Goal: Task Accomplishment & Management: Manage account settings

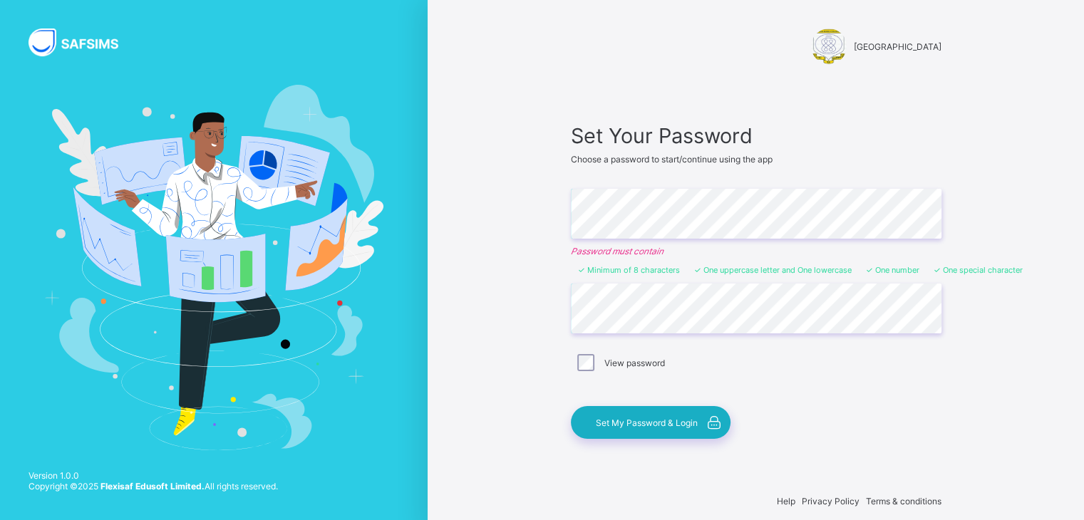
click at [657, 428] on div "Set My Password & Login" at bounding box center [651, 422] width 160 height 33
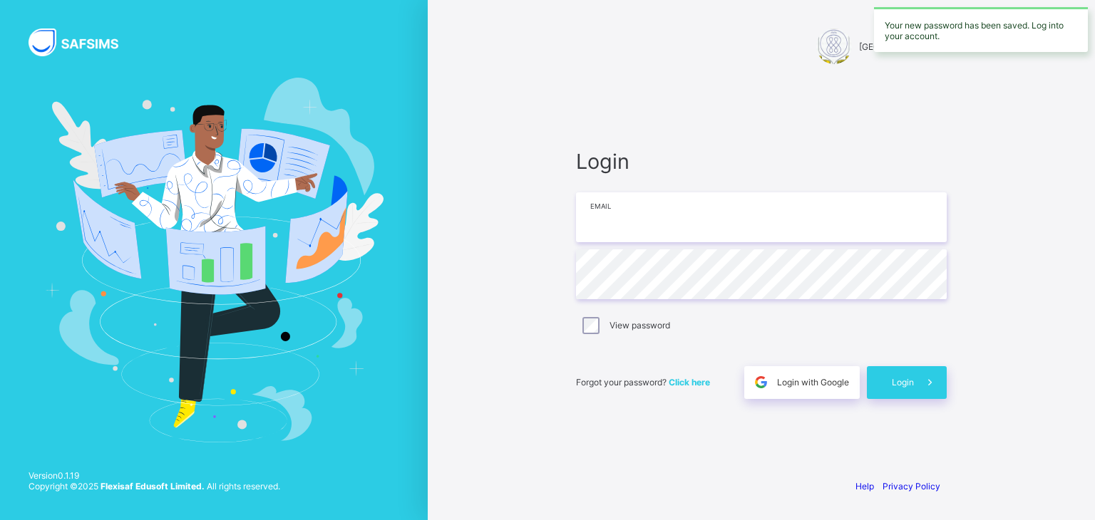
click at [751, 225] on input "email" at bounding box center [761, 218] width 371 height 50
type input "**********"
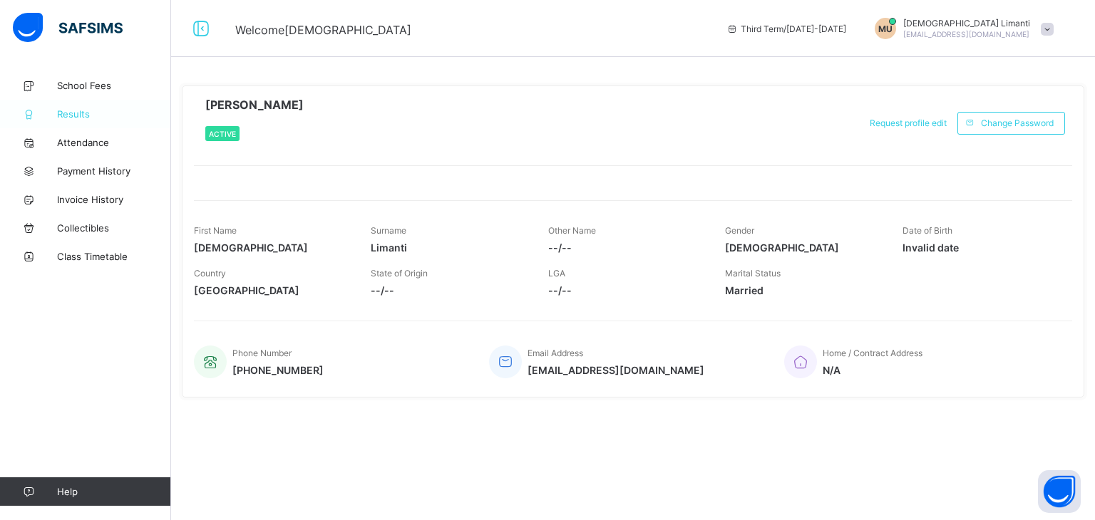
click at [80, 118] on span "Results" at bounding box center [114, 113] width 114 height 11
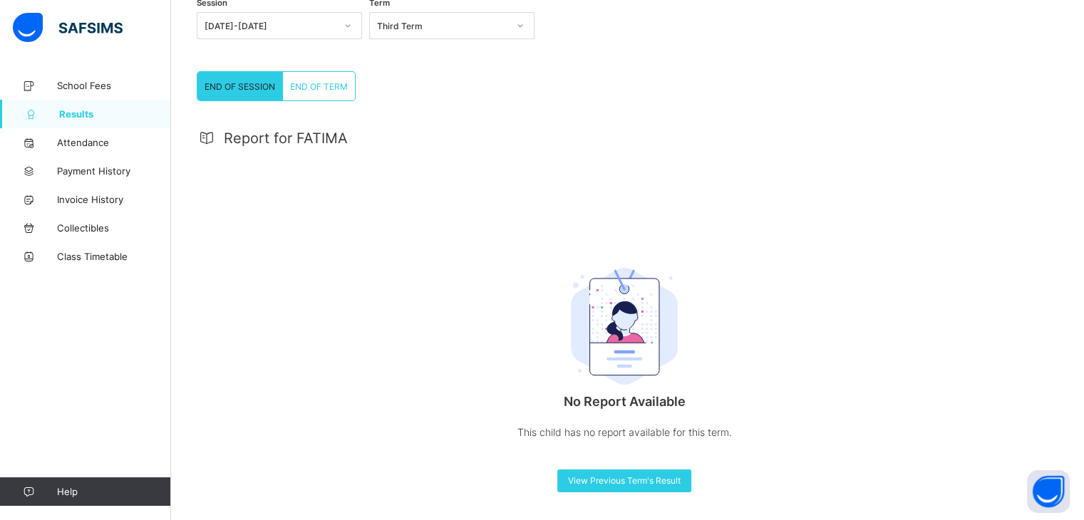
scroll to position [174, 0]
click at [657, 482] on span "View Previous Term's Result" at bounding box center [624, 480] width 113 height 11
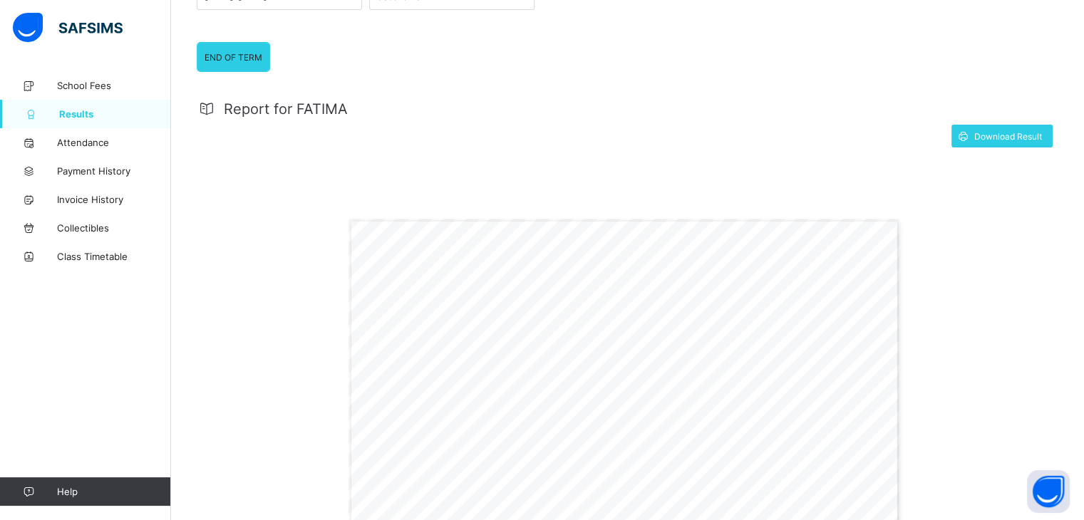
scroll to position [139, 0]
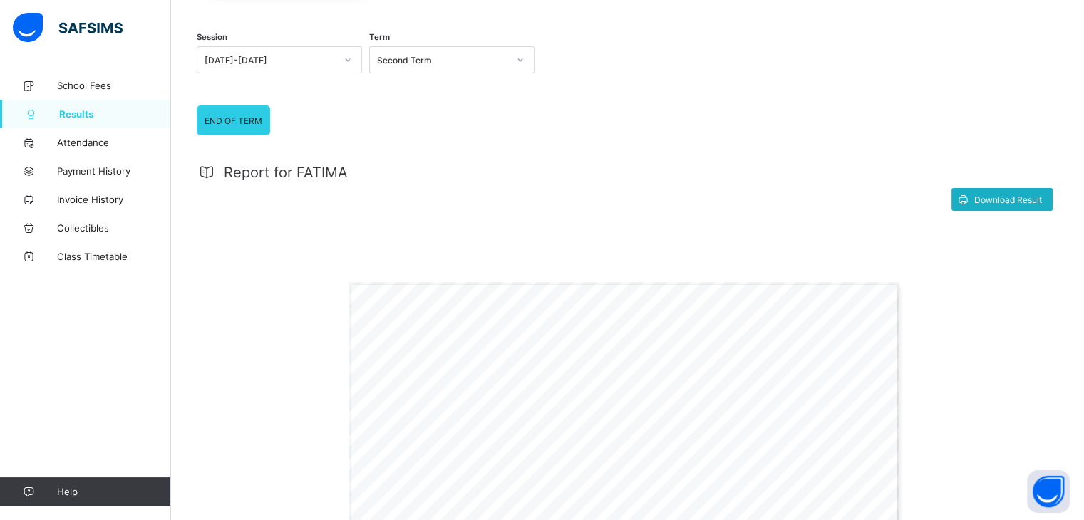
click at [1024, 195] on span "Download Result" at bounding box center [1009, 200] width 68 height 11
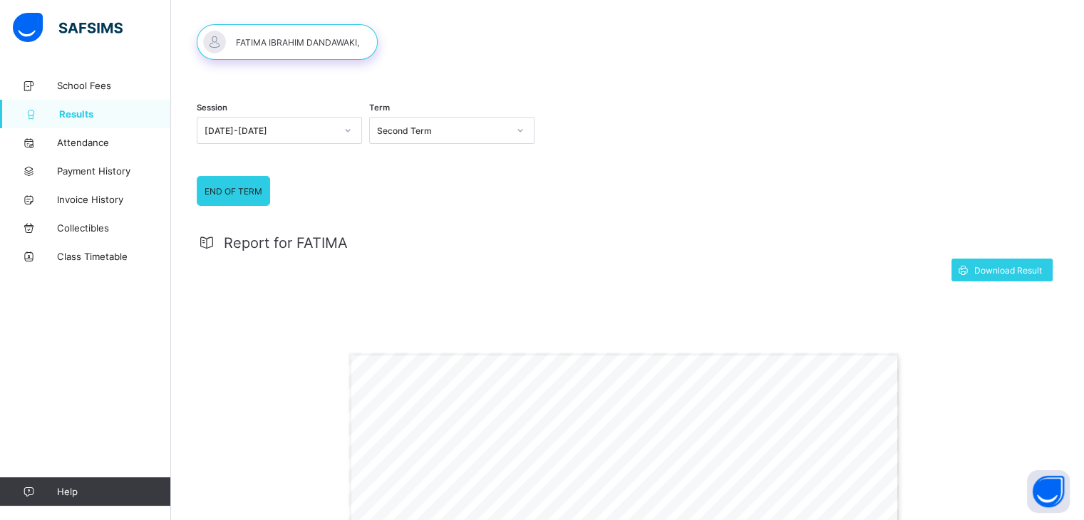
scroll to position [68, 0]
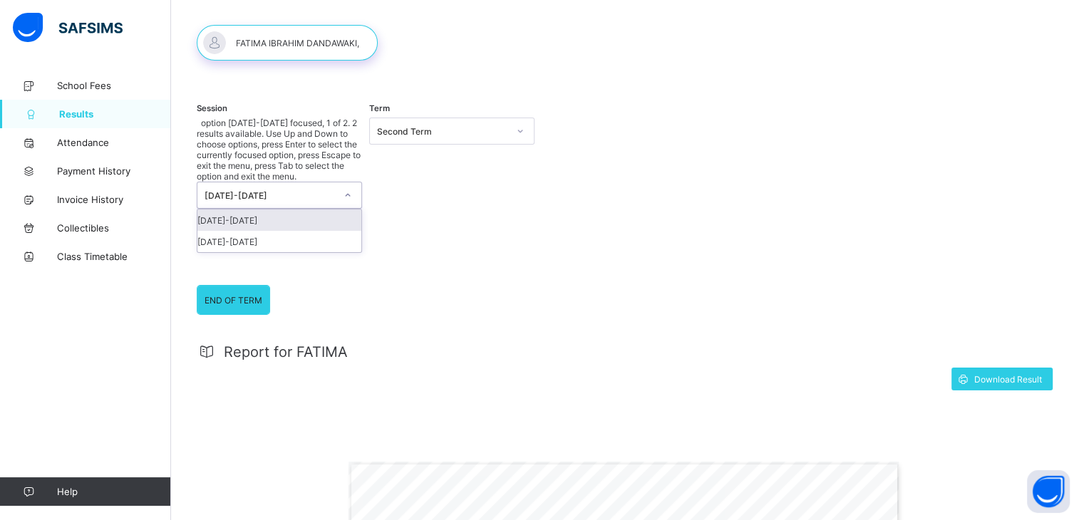
click at [351, 188] on icon at bounding box center [348, 195] width 9 height 14
click at [325, 210] on div "2025-2026" at bounding box center [279, 220] width 164 height 21
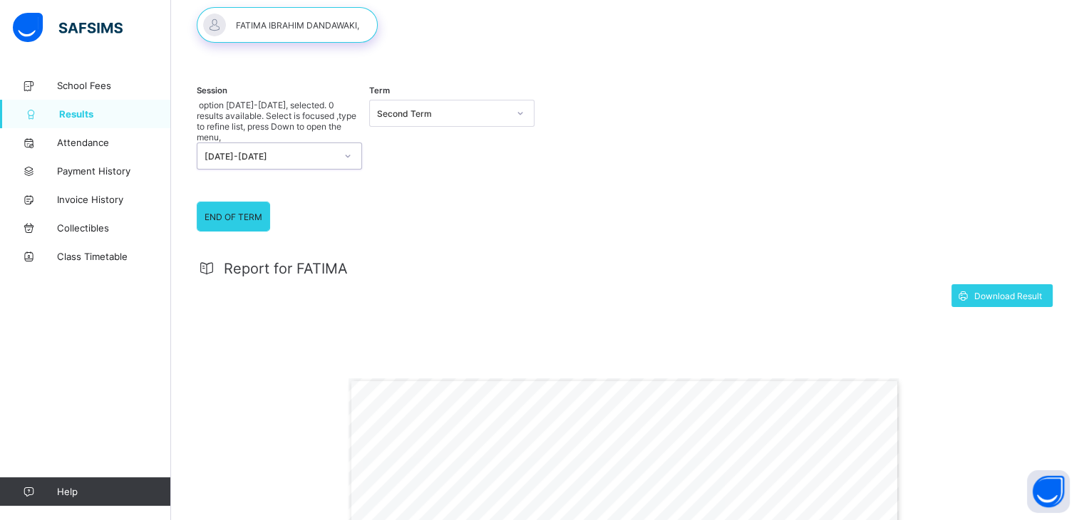
scroll to position [115, 0]
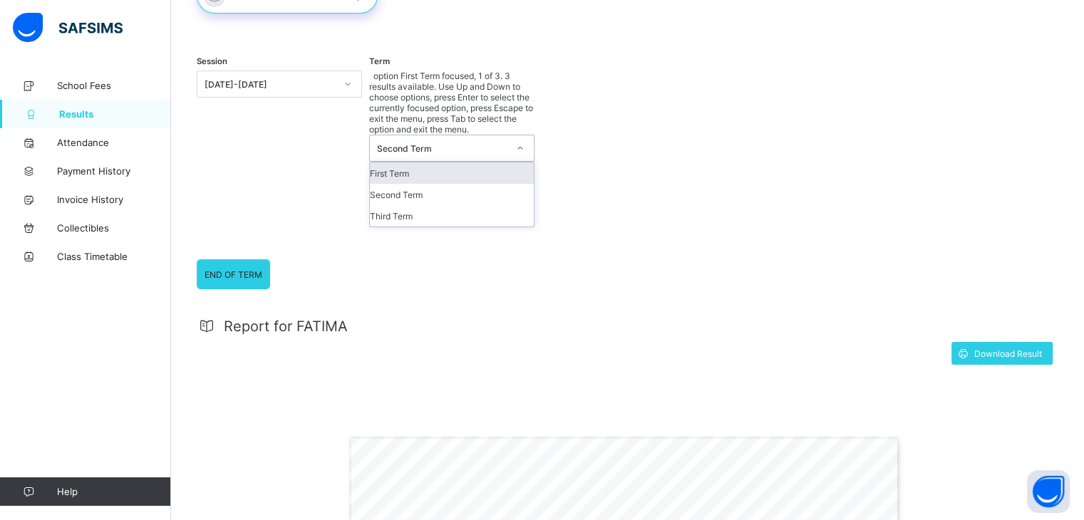
click at [508, 137] on div at bounding box center [520, 148] width 24 height 23
click at [482, 184] on div "Second Term" at bounding box center [452, 194] width 164 height 21
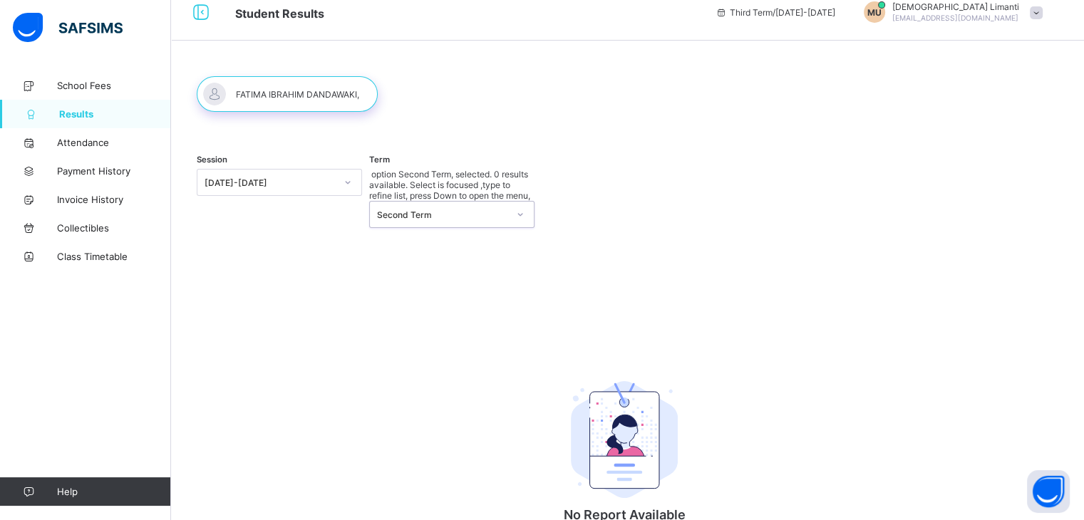
scroll to position [68, 0]
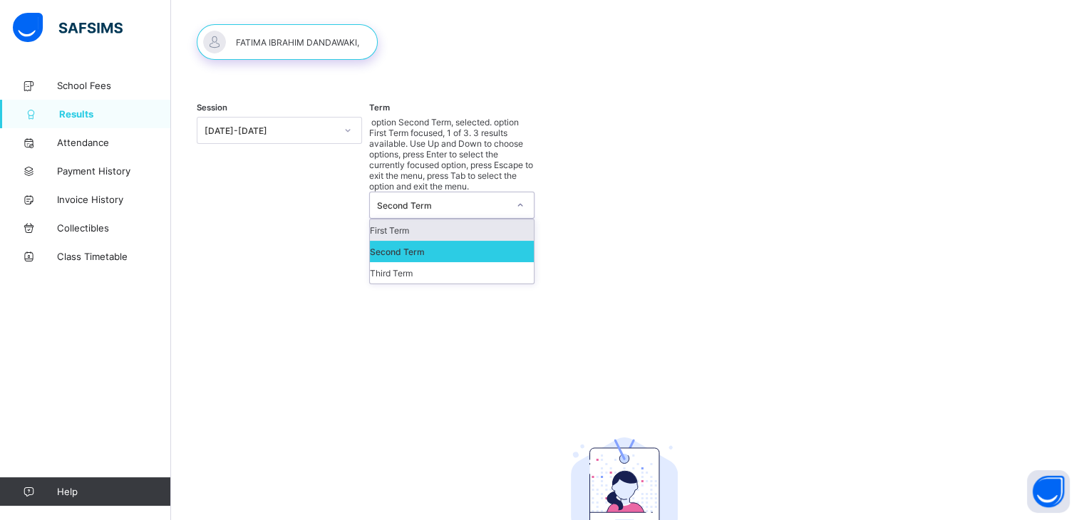
click at [510, 194] on div at bounding box center [520, 205] width 24 height 23
click at [471, 220] on div "First Term" at bounding box center [452, 230] width 164 height 21
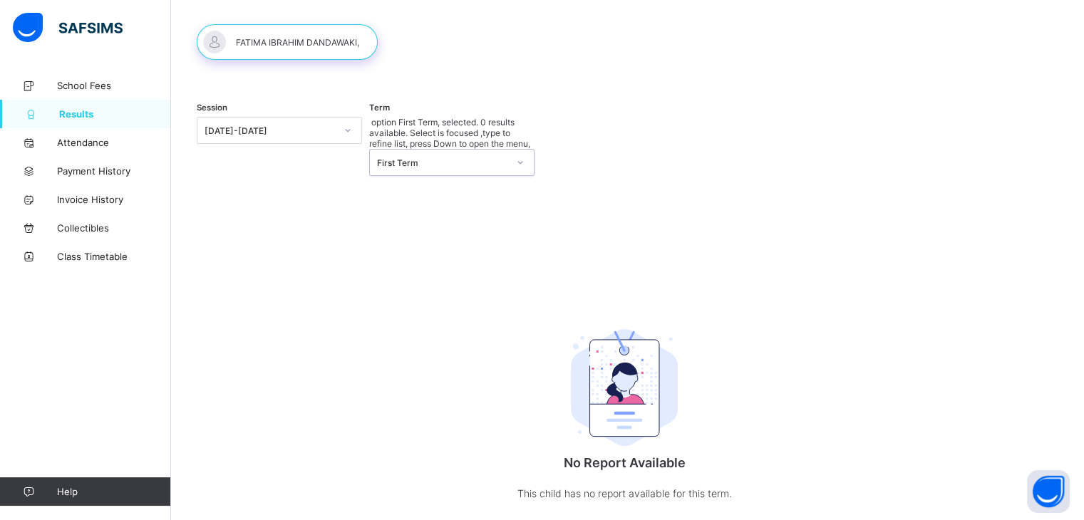
click at [511, 151] on div at bounding box center [520, 162] width 24 height 23
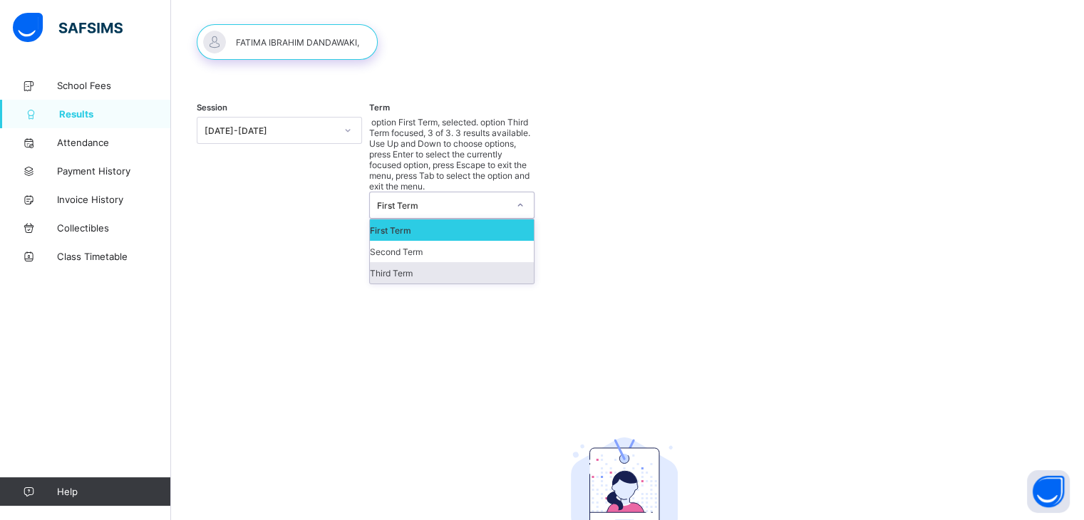
click at [466, 262] on div "Third Term" at bounding box center [452, 272] width 164 height 21
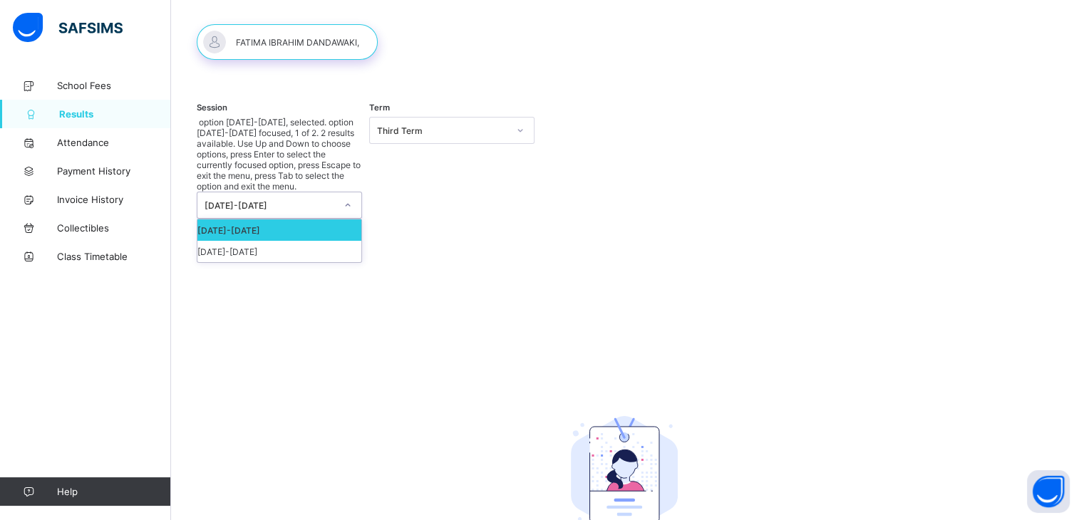
click at [351, 198] on icon at bounding box center [348, 205] width 9 height 14
click at [309, 241] on div "2024-2025" at bounding box center [279, 251] width 164 height 21
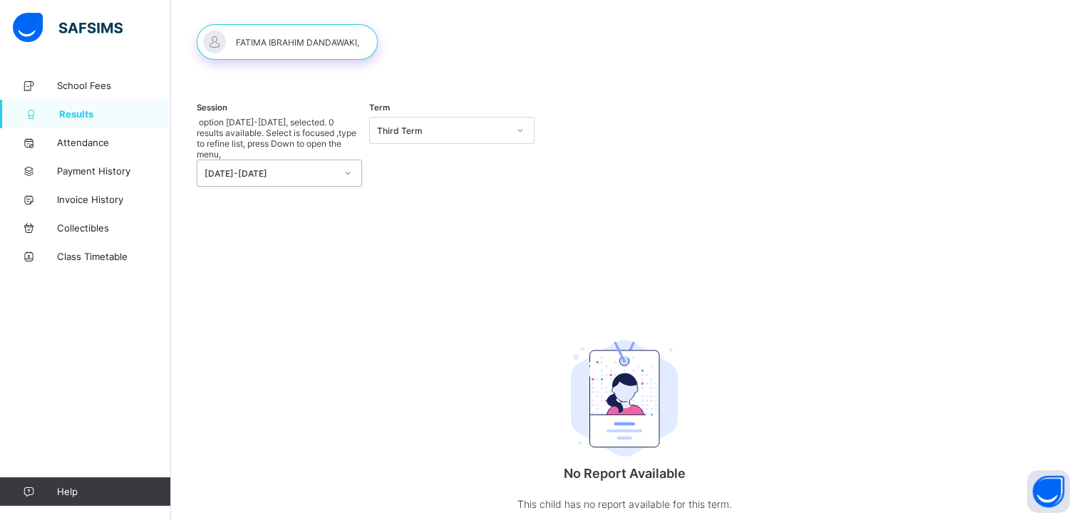
click at [511, 130] on div at bounding box center [520, 130] width 24 height 23
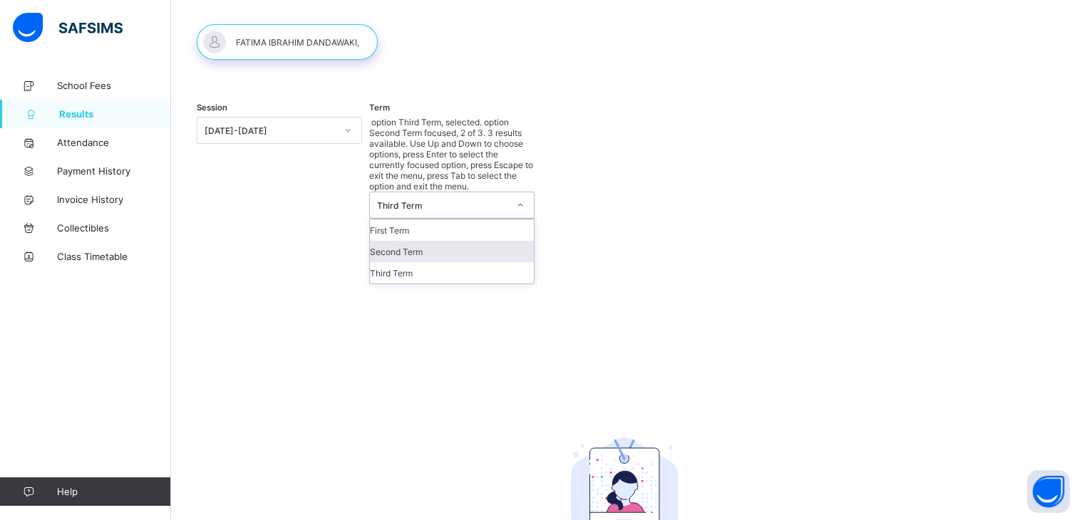
click at [459, 241] on div "Second Term" at bounding box center [452, 251] width 164 height 21
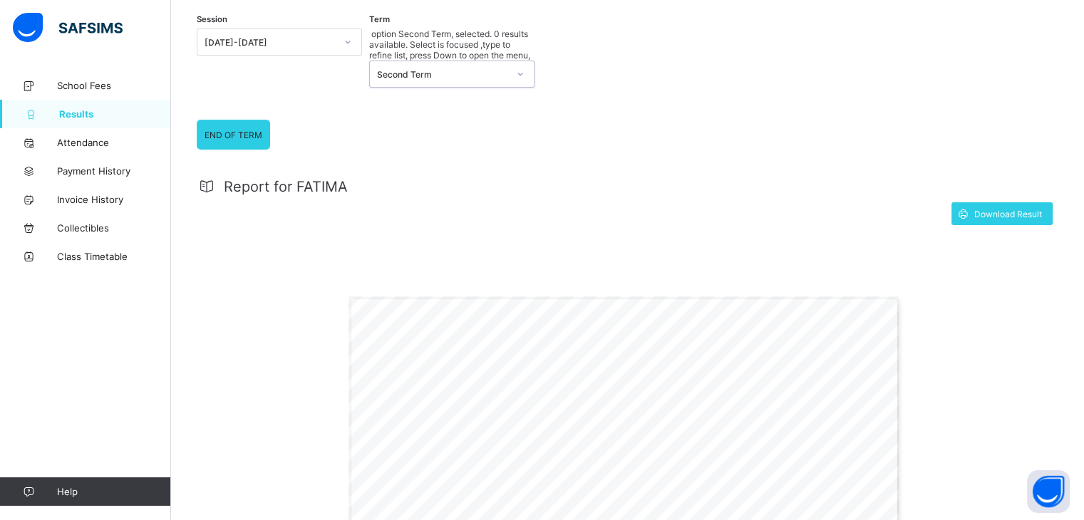
scroll to position [118, 0]
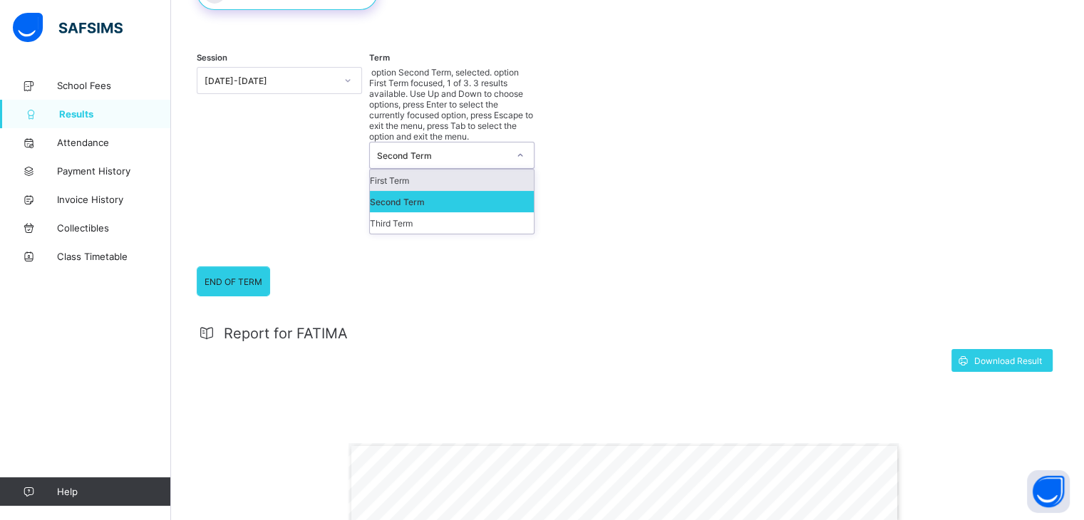
click at [505, 150] on div "Second Term" at bounding box center [442, 155] width 131 height 11
click at [463, 212] on div "Third Term" at bounding box center [452, 222] width 164 height 21
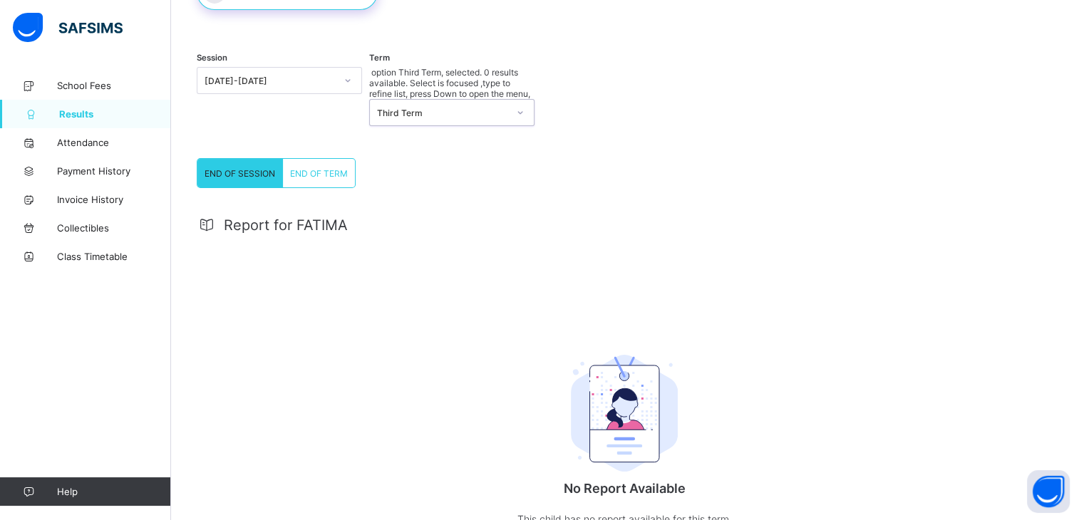
click at [513, 101] on div at bounding box center [520, 112] width 24 height 23
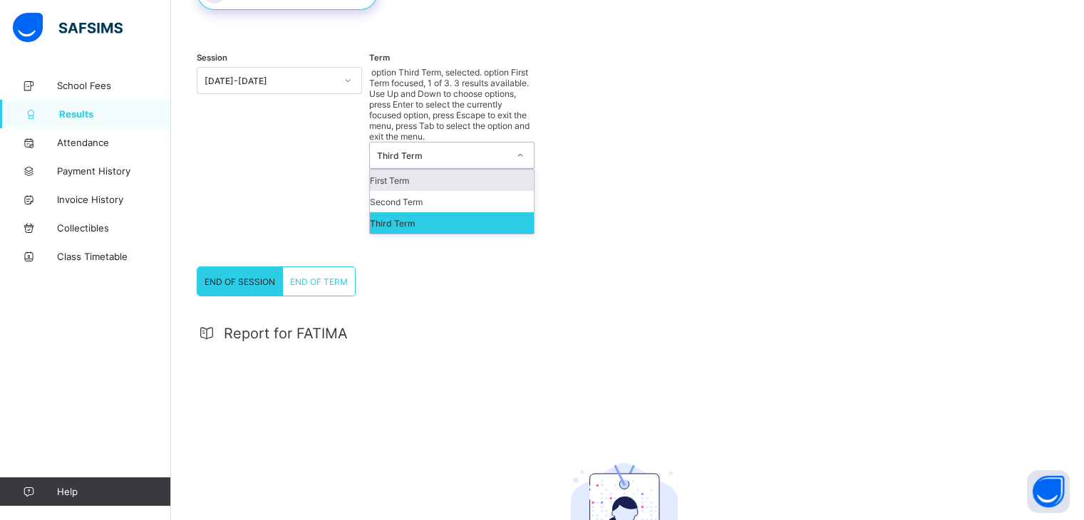
click at [480, 170] on div "First Term" at bounding box center [452, 180] width 164 height 21
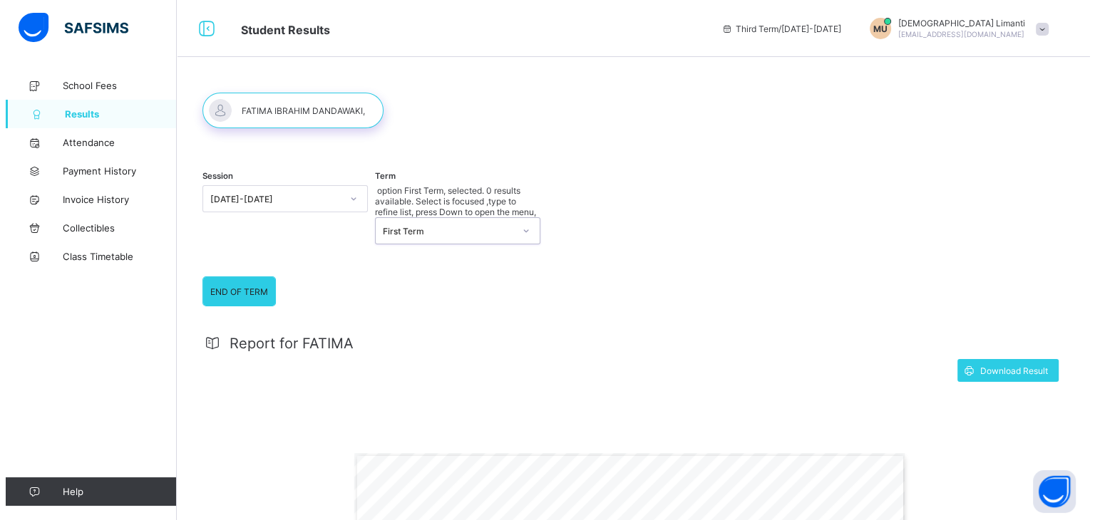
scroll to position [0, 0]
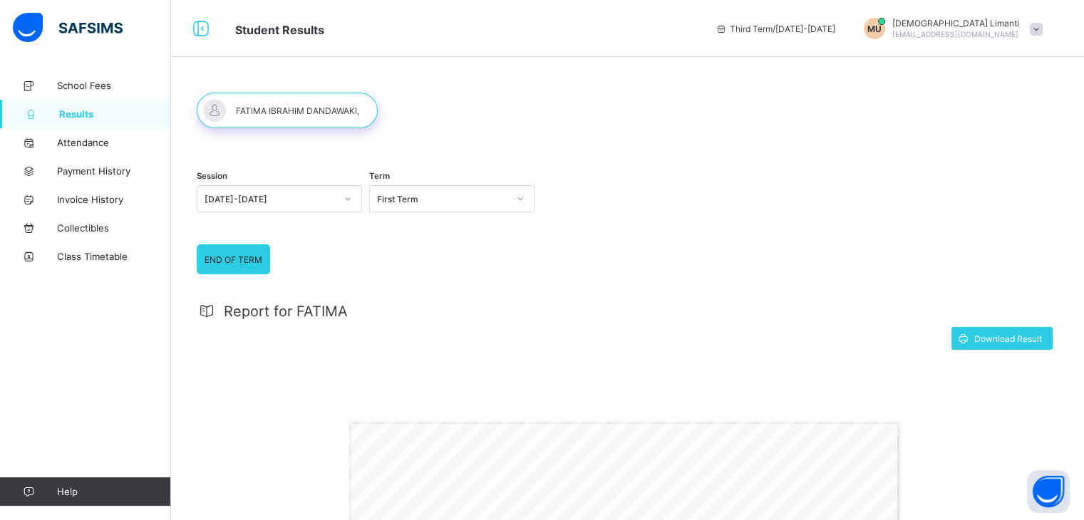
click at [1041, 27] on span at bounding box center [1036, 29] width 13 height 13
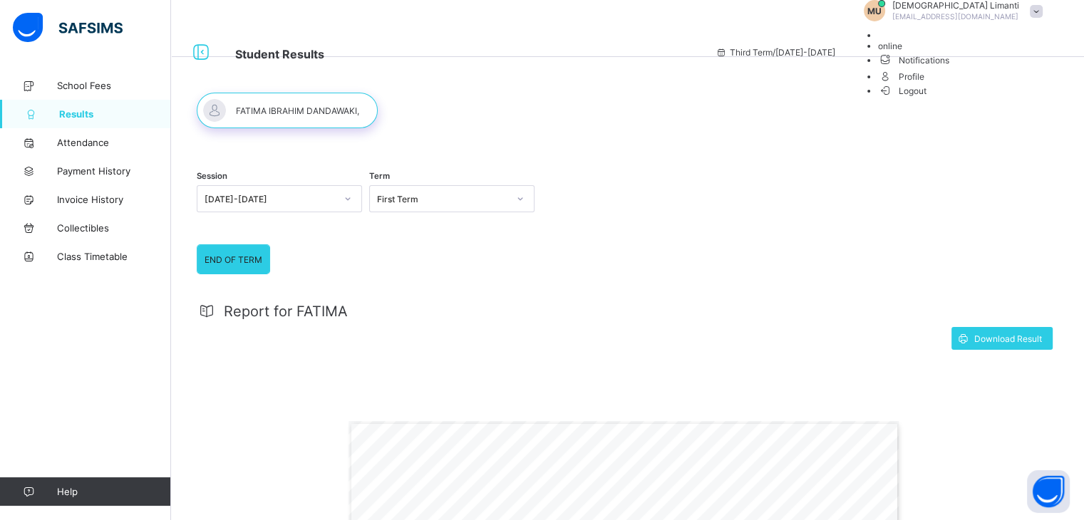
click at [994, 84] on li "Profile" at bounding box center [964, 76] width 172 height 16
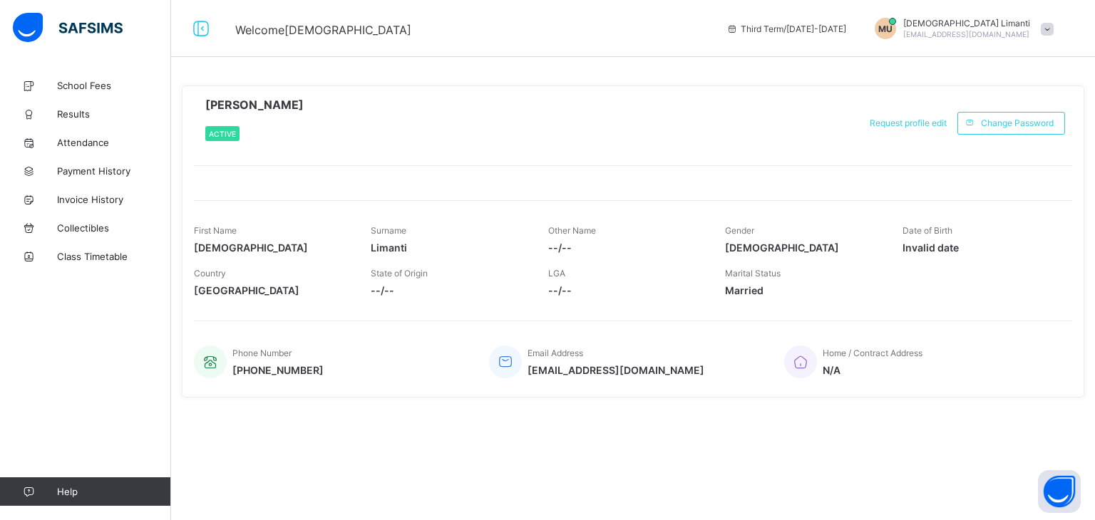
click at [1049, 32] on span at bounding box center [1047, 29] width 13 height 13
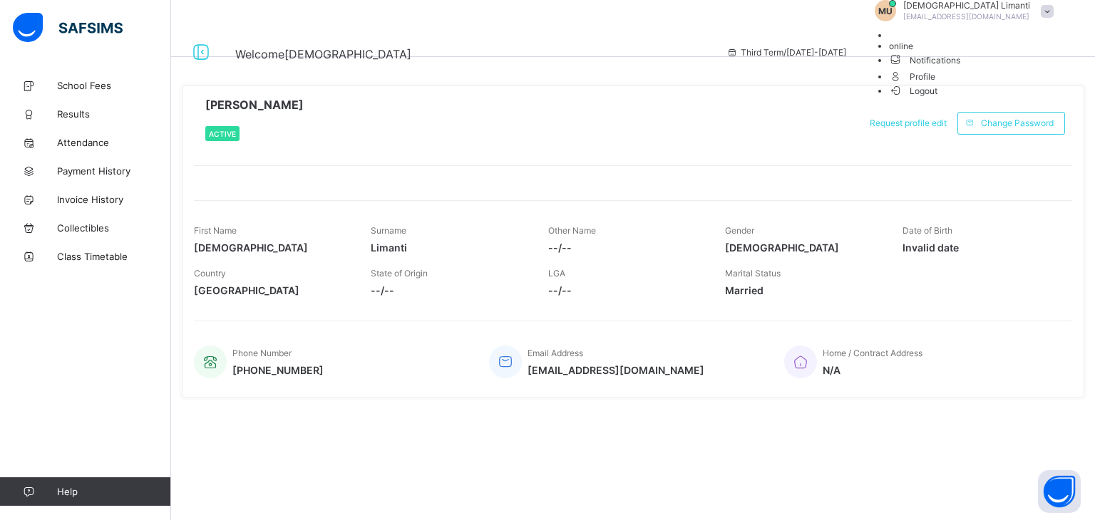
click at [1003, 84] on span "Profile" at bounding box center [975, 76] width 172 height 16
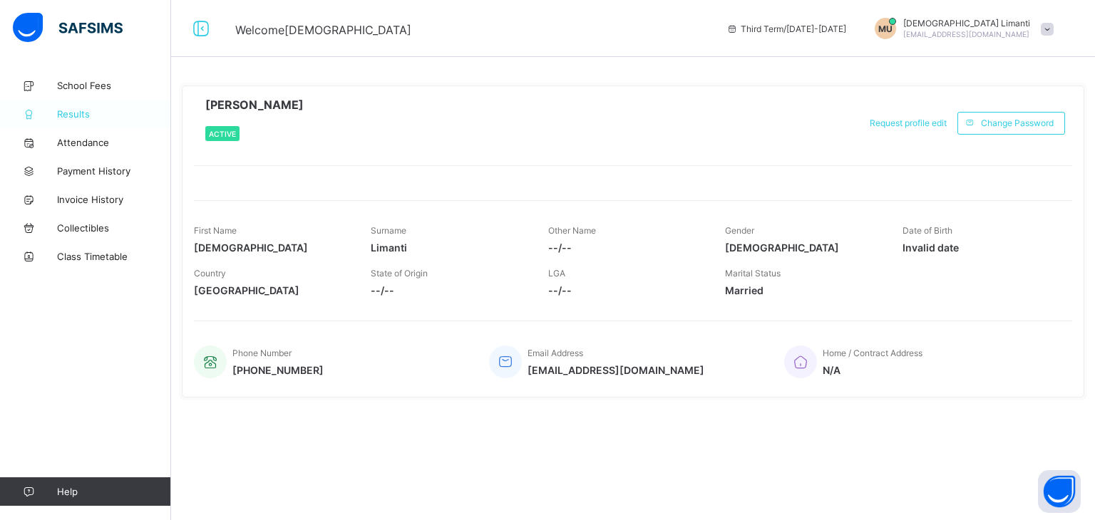
click at [86, 113] on span "Results" at bounding box center [114, 113] width 114 height 11
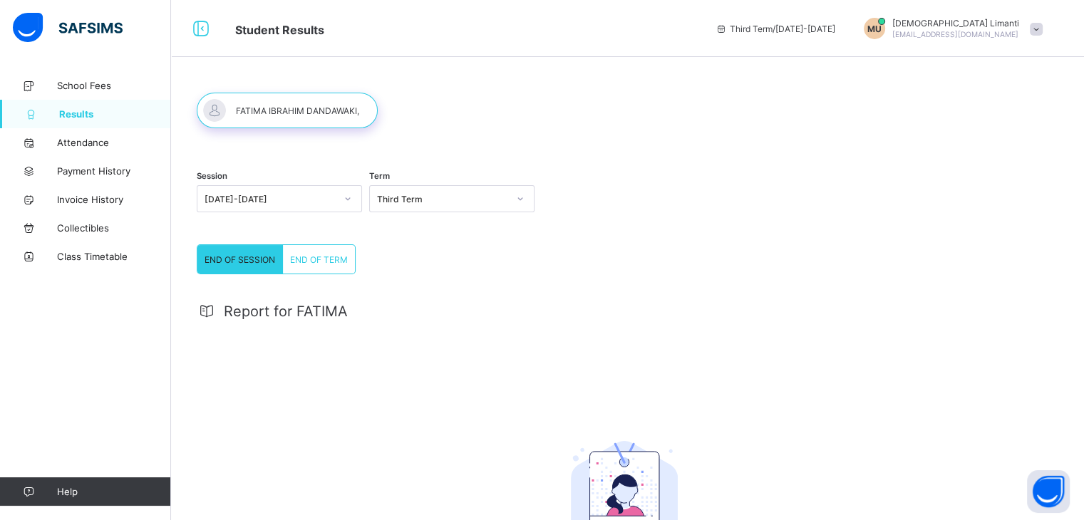
click at [255, 106] on div at bounding box center [287, 111] width 181 height 36
click at [199, 30] on icon at bounding box center [201, 29] width 24 height 21
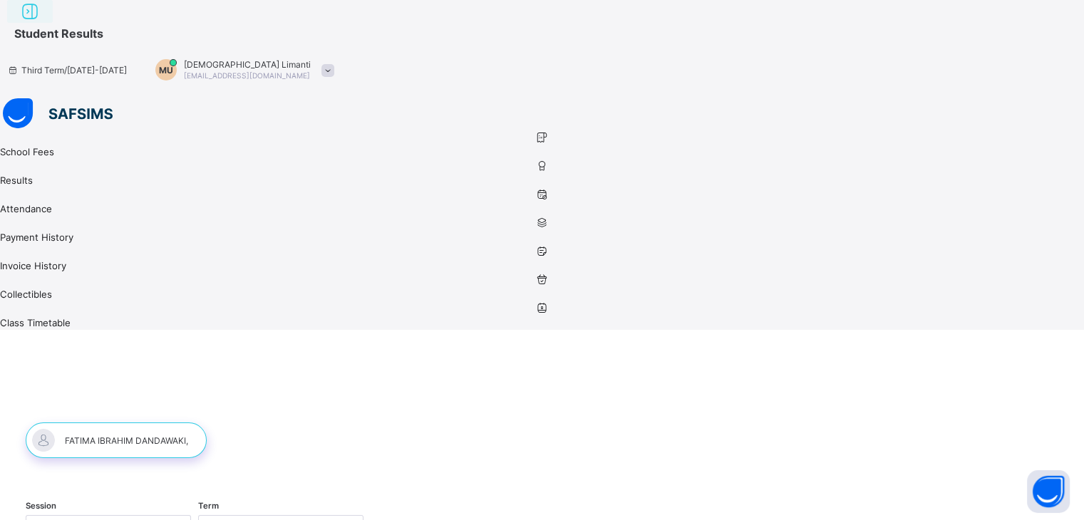
click at [42, 22] on icon at bounding box center [30, 11] width 24 height 21
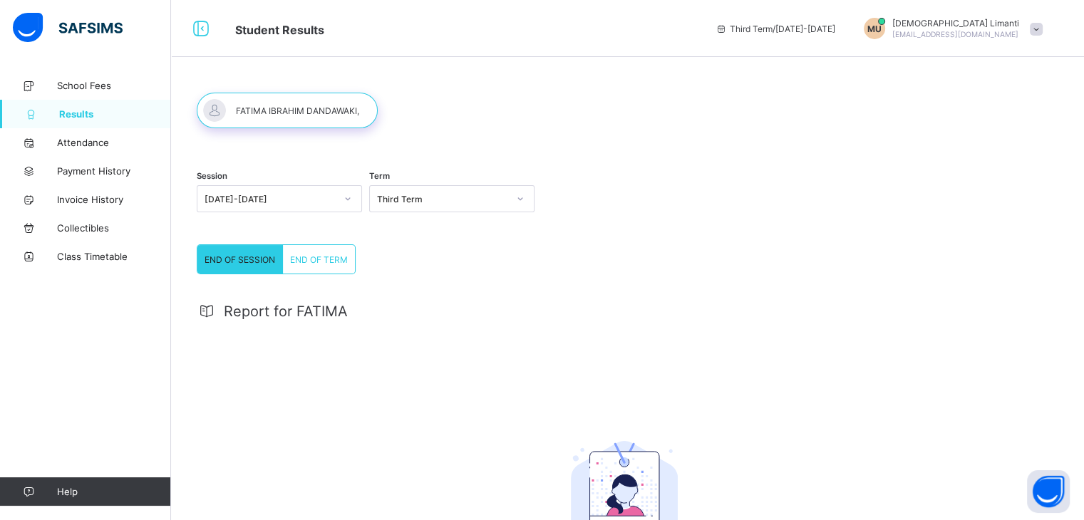
click at [1043, 29] on span at bounding box center [1036, 29] width 13 height 13
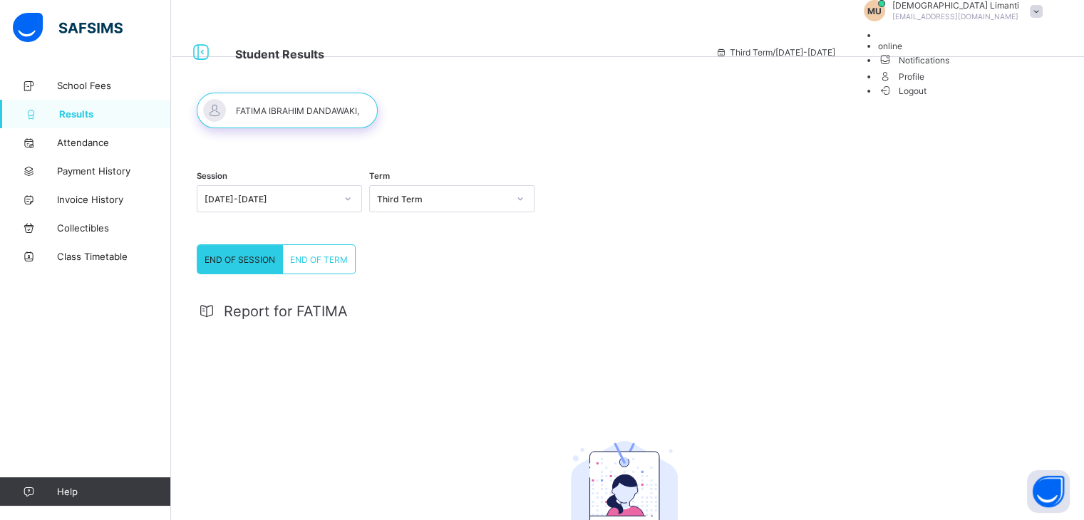
click at [928, 98] on span "Logout" at bounding box center [902, 90] width 49 height 15
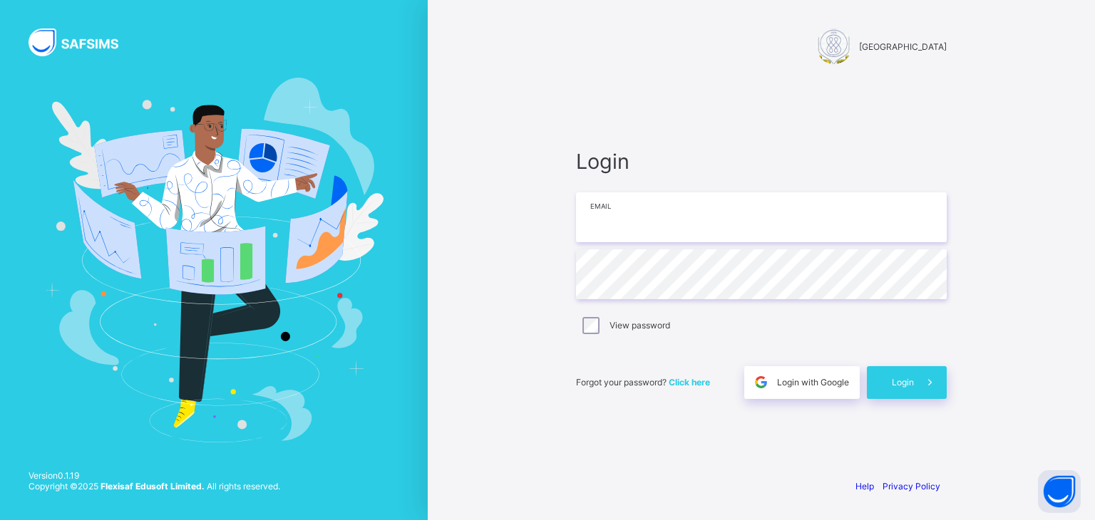
click at [712, 217] on input "email" at bounding box center [761, 218] width 371 height 50
paste input "**********"
type input "**********"
click at [905, 393] on div "Login" at bounding box center [907, 382] width 80 height 33
click at [607, 205] on input "email" at bounding box center [761, 218] width 371 height 50
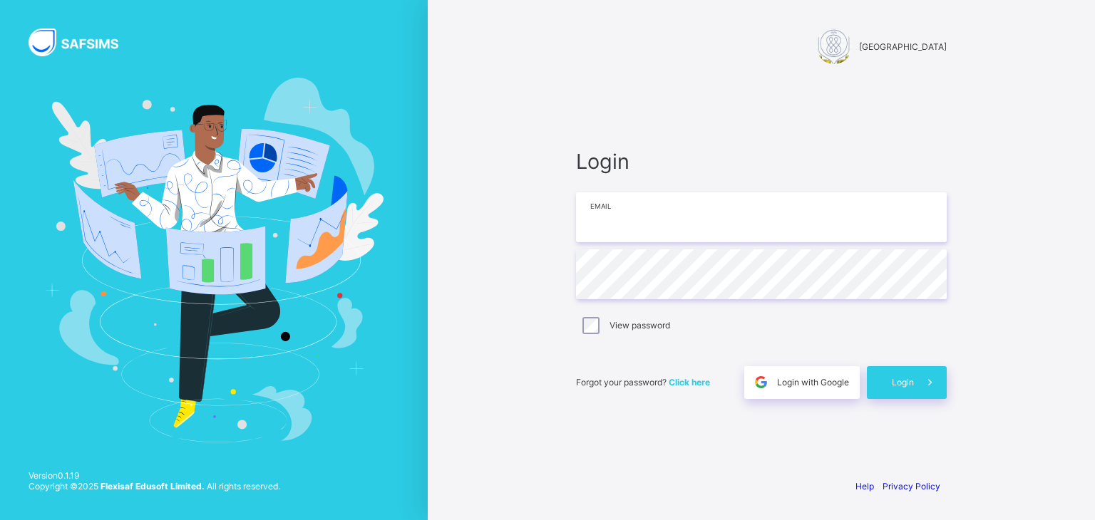
paste input "**********"
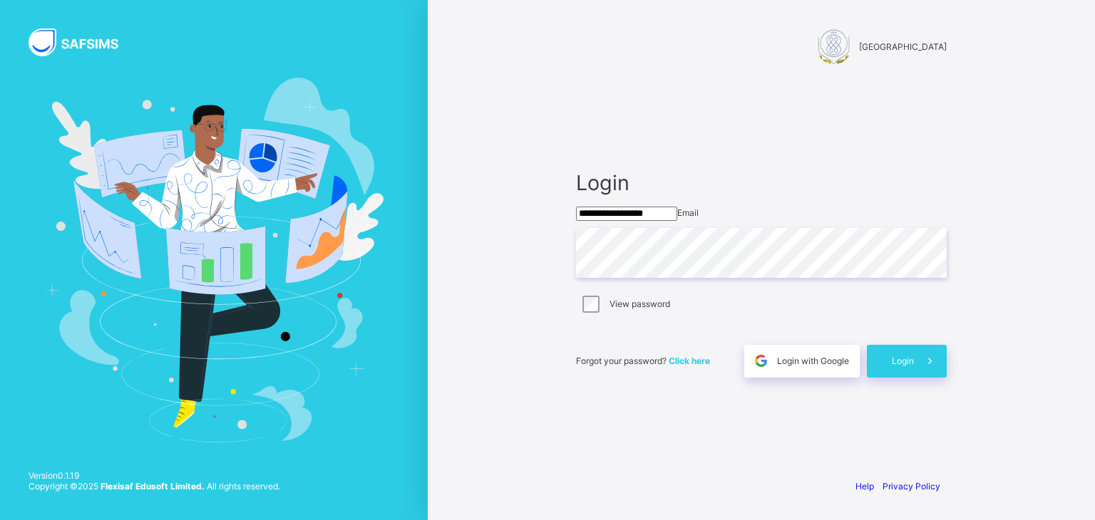
type input "**********"
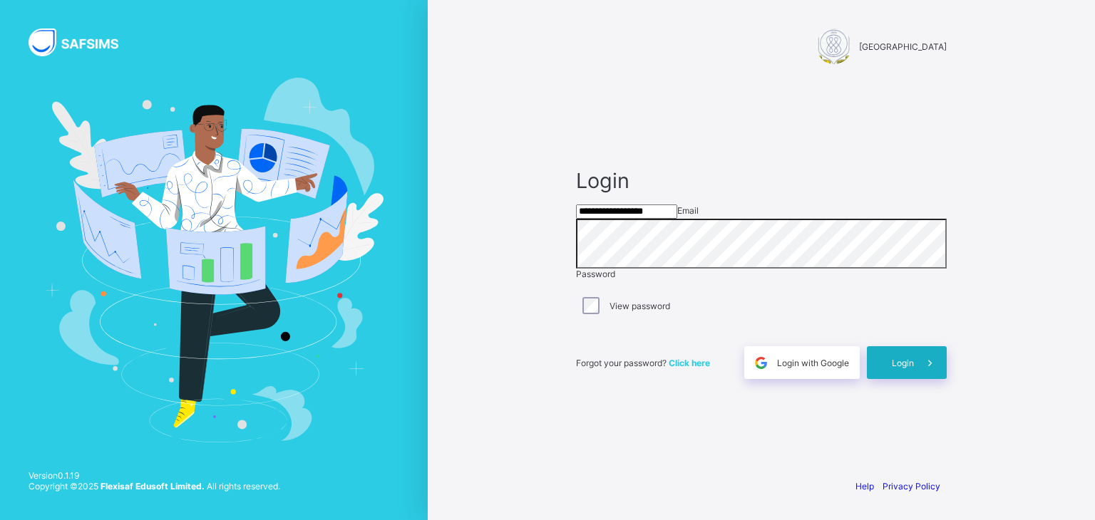
click at [905, 369] on span "Login" at bounding box center [903, 363] width 22 height 11
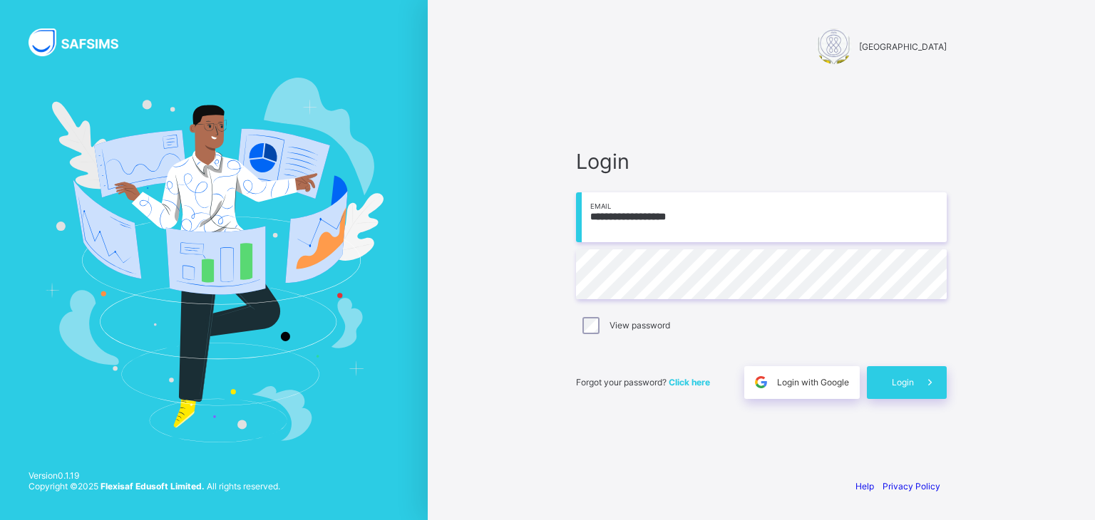
click at [691, 385] on span "Click here" at bounding box center [689, 382] width 41 height 11
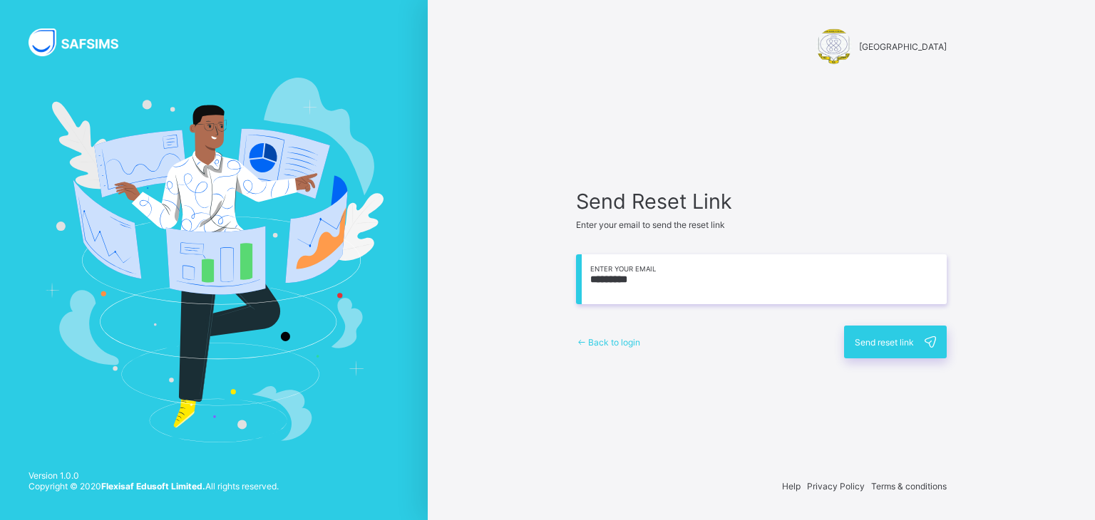
drag, startPoint x: 665, startPoint y: 277, endPoint x: 495, endPoint y: 284, distance: 170.5
click at [495, 284] on div "[PERSON_NAME] COLLEGE Send Reset Link Enter your email to send the reset link *…" at bounding box center [761, 260] width 667 height 520
paste input "*********"
type input "**********"
click at [886, 340] on span "Send reset link" at bounding box center [884, 342] width 59 height 11
